Goal: Find specific page/section: Find specific page/section

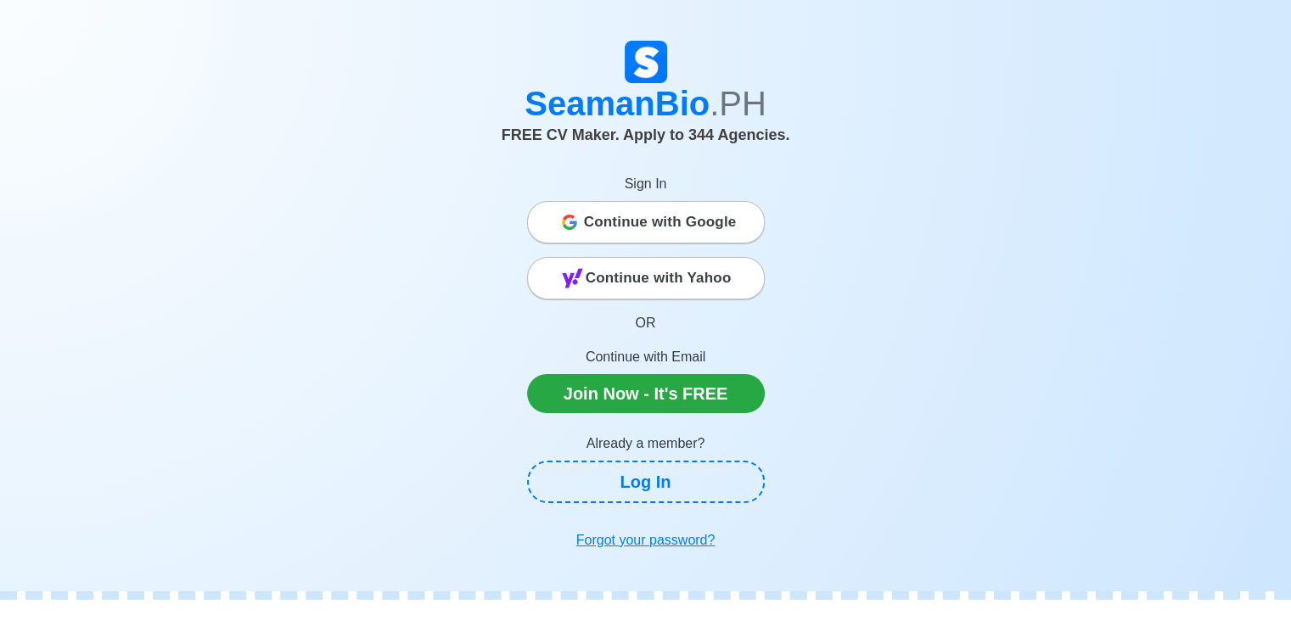
click at [687, 221] on span "Continue with Google" at bounding box center [660, 222] width 153 height 34
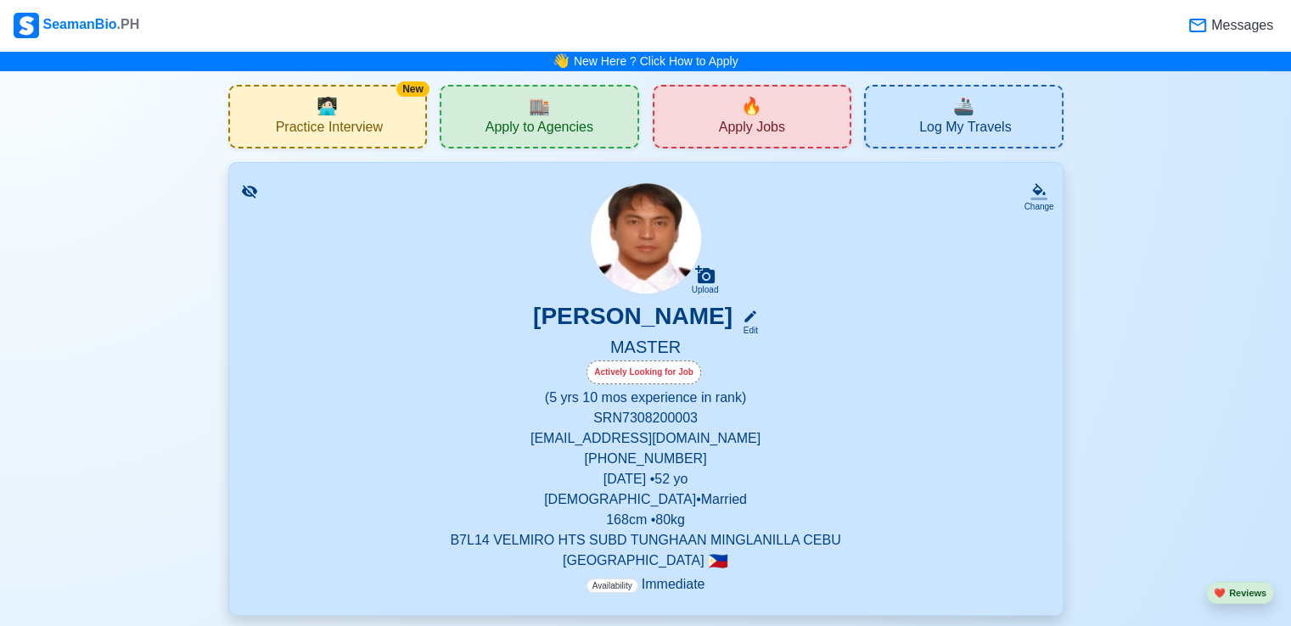
click at [742, 121] on span "Apply Jobs" at bounding box center [752, 129] width 66 height 21
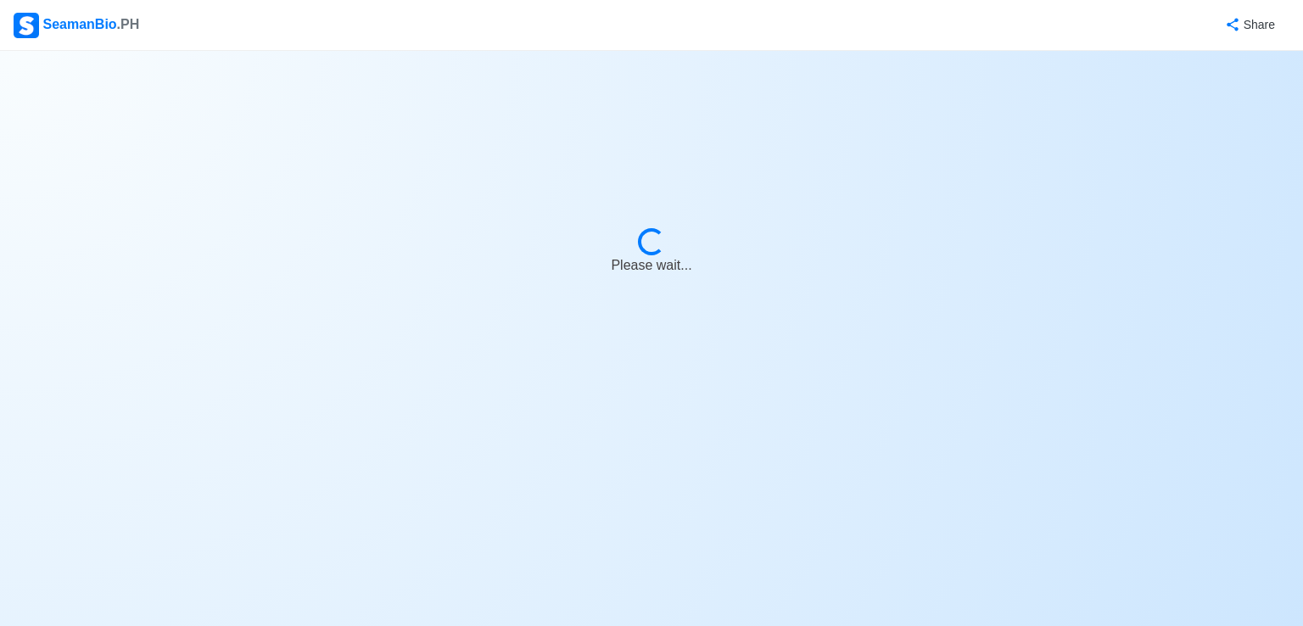
select select "Master"
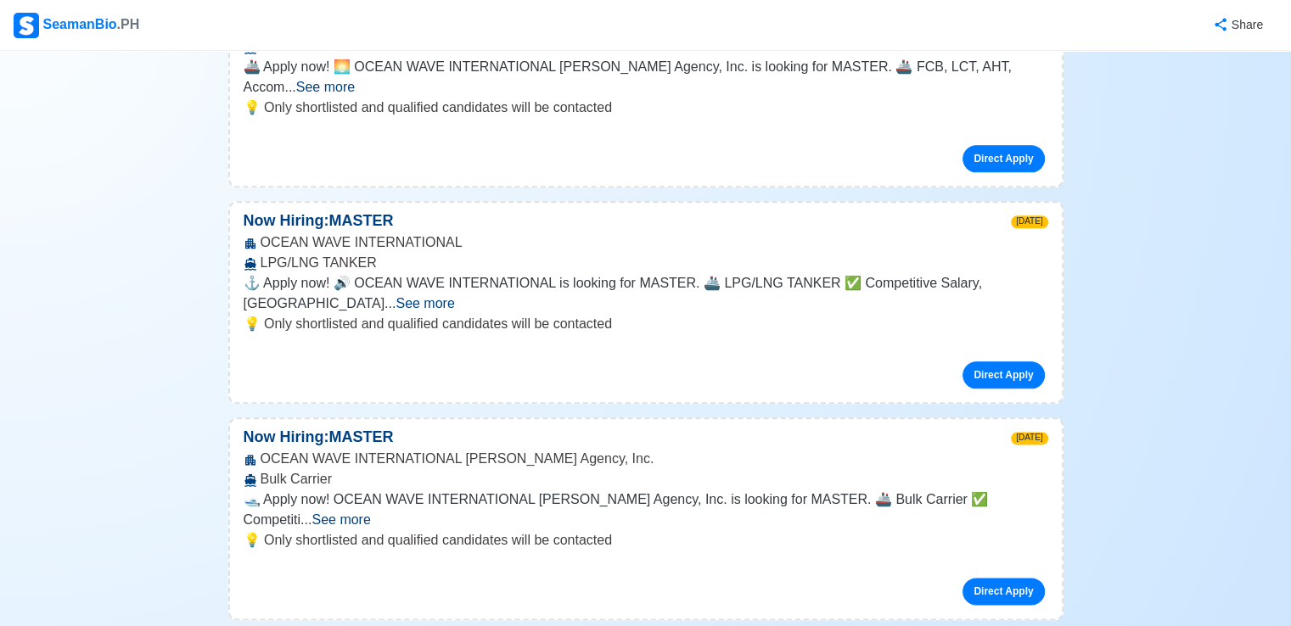
scroll to position [8486, 0]
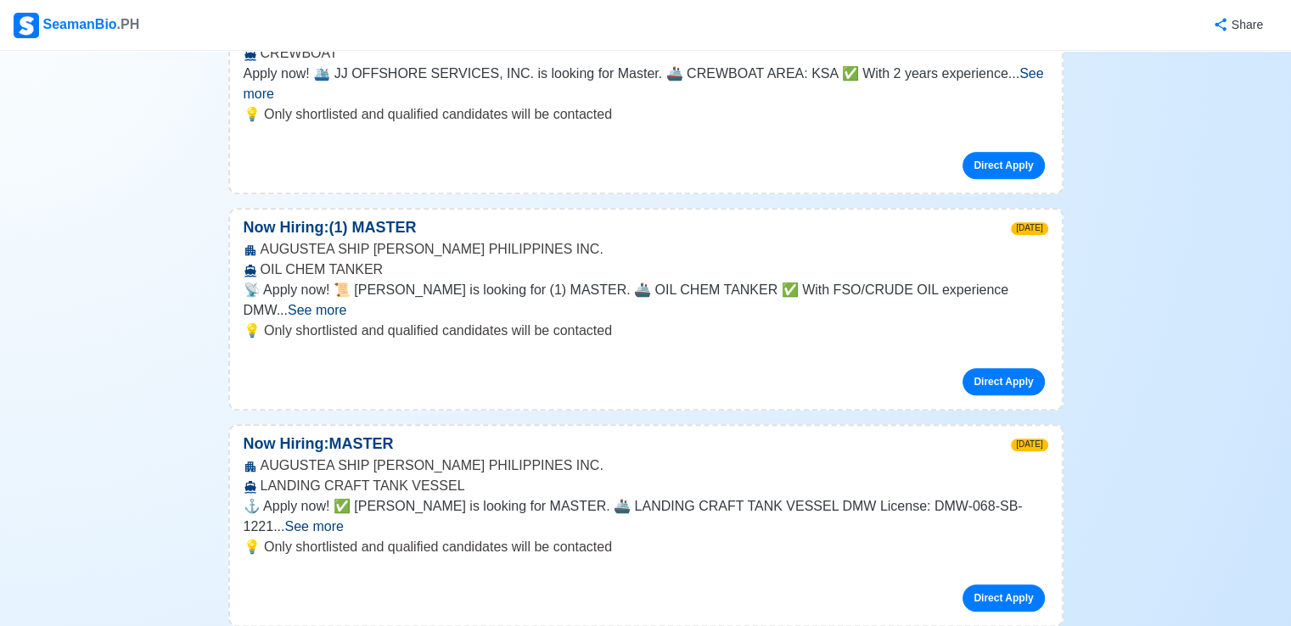
scroll to position [20706, 0]
